Goal: Information Seeking & Learning: Find specific fact

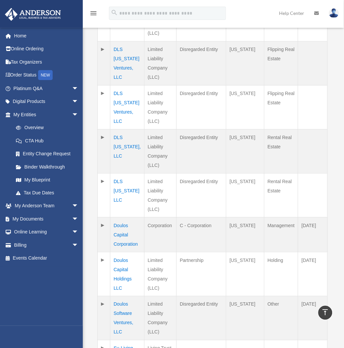
scroll to position [294, 0]
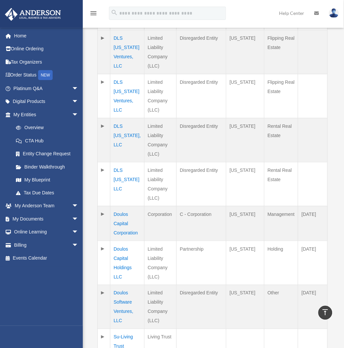
click at [126, 220] on td "Doulos Capital Corporation" at bounding box center [127, 223] width 34 height 35
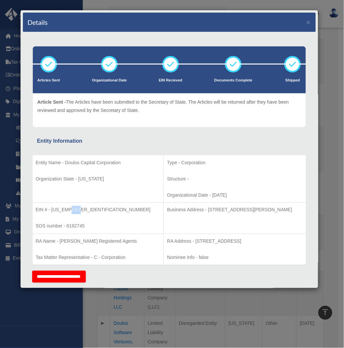
drag, startPoint x: 67, startPoint y: 210, endPoint x: 81, endPoint y: 209, distance: 13.6
click at [81, 209] on p "EIN # - [US_EMPLOYER_IDENTIFICATION_NUMBER]" at bounding box center [98, 210] width 125 height 8
drag, startPoint x: 81, startPoint y: 209, endPoint x: 74, endPoint y: 210, distance: 6.7
click at [80, 209] on p "EIN # - [US_EMPLOYER_IDENTIFICATION_NUMBER]" at bounding box center [98, 210] width 125 height 8
click at [67, 211] on p "EIN # - [US_EMPLOYER_IDENTIFICATION_NUMBER]" at bounding box center [98, 210] width 125 height 8
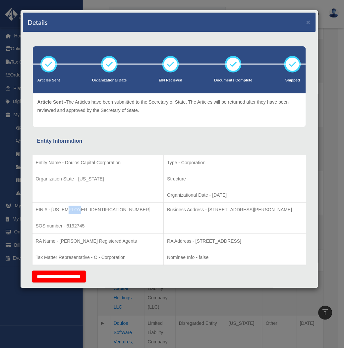
drag, startPoint x: 66, startPoint y: 210, endPoint x: 85, endPoint y: 209, distance: 18.9
click at [85, 209] on p "EIN # - [US_EMPLOYER_IDENTIFICATION_NUMBER]" at bounding box center [98, 210] width 125 height 8
copy p "1036"
drag, startPoint x: 264, startPoint y: 210, endPoint x: 293, endPoint y: 209, distance: 28.8
click at [293, 209] on p "Business Address - [STREET_ADDRESS][PERSON_NAME]" at bounding box center [235, 210] width 136 height 8
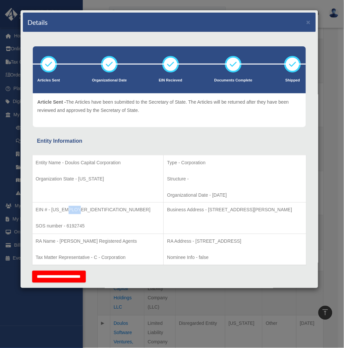
copy p "89121"
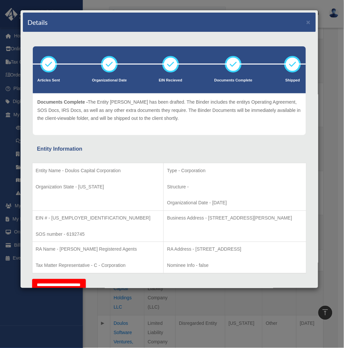
click at [330, 44] on div "Details × Articles Sent Organizational Date" at bounding box center [172, 174] width 344 height 348
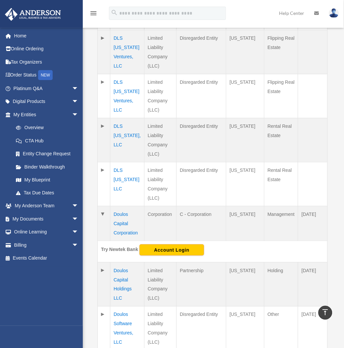
click at [126, 279] on td "Doulos Capital Holdings LLC" at bounding box center [127, 284] width 34 height 44
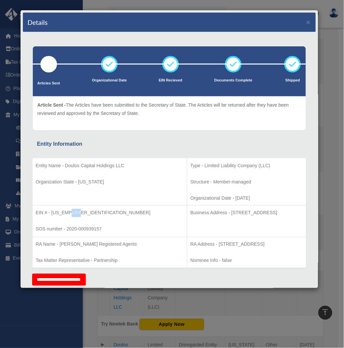
drag, startPoint x: 67, startPoint y: 212, endPoint x: 96, endPoint y: 210, distance: 29.2
click at [96, 210] on p "EIN # - [US_EMPLOYER_IDENTIFICATION_NUMBER]" at bounding box center [110, 213] width 148 height 8
drag, startPoint x: 96, startPoint y: 210, endPoint x: 67, endPoint y: 212, distance: 29.9
click at [67, 212] on p "EIN # - [US_EMPLOYER_IDENTIFICATION_NUMBER]" at bounding box center [110, 213] width 148 height 8
drag, startPoint x: 67, startPoint y: 212, endPoint x: 80, endPoint y: 212, distance: 12.9
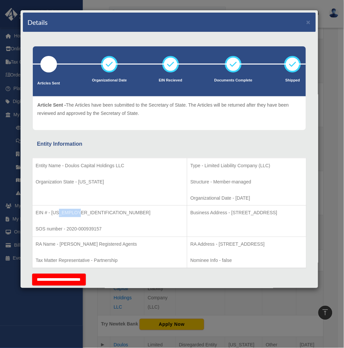
click at [80, 212] on p "EIN # - [US_EMPLOYER_IDENTIFICATION_NUMBER]" at bounding box center [110, 213] width 148 height 8
drag, startPoint x: 80, startPoint y: 212, endPoint x: 74, endPoint y: 213, distance: 6.1
click at [77, 212] on p "EIN # - [US_EMPLOYER_IDENTIFICATION_NUMBER]" at bounding box center [110, 213] width 148 height 8
click at [67, 213] on p "EIN # - [US_EMPLOYER_IDENTIFICATION_NUMBER]" at bounding box center [110, 213] width 148 height 8
drag, startPoint x: 67, startPoint y: 213, endPoint x: 83, endPoint y: 212, distance: 16.9
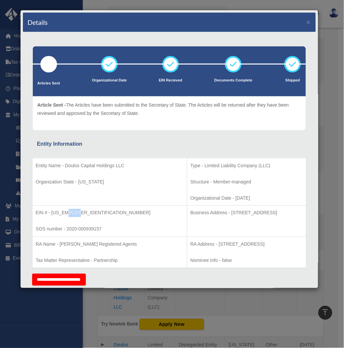
click at [83, 212] on p "EIN # - [US_EMPLOYER_IDENTIFICATION_NUMBER]" at bounding box center [110, 213] width 148 height 8
copy p "5066"
click at [260, 213] on p "Business Address - [STREET_ADDRESS]" at bounding box center [247, 213] width 112 height 8
copy p "82001"
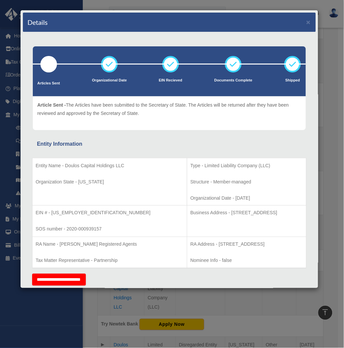
click at [244, 174] on td "Type - Limited Liability Company (LLC) Structure - Member-managed Organizationa…" at bounding box center [246, 182] width 119 height 48
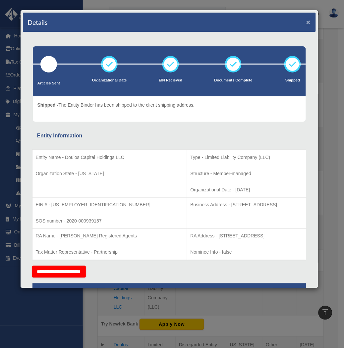
click at [306, 20] on button "×" at bounding box center [308, 22] width 4 height 7
